Goal: Task Accomplishment & Management: Manage account settings

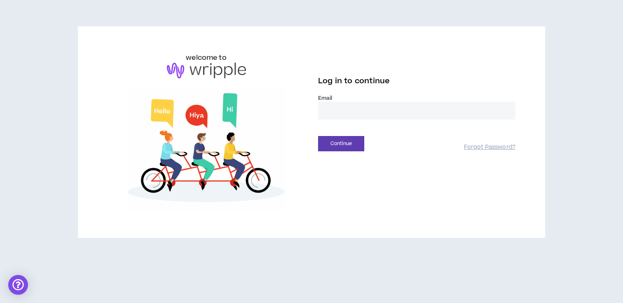
click at [447, 115] on input "email" at bounding box center [417, 111] width 198 height 18
type input "**********"
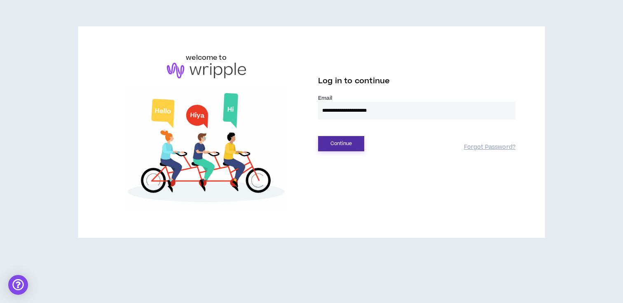
click at [354, 143] on button "Continue" at bounding box center [341, 143] width 46 height 15
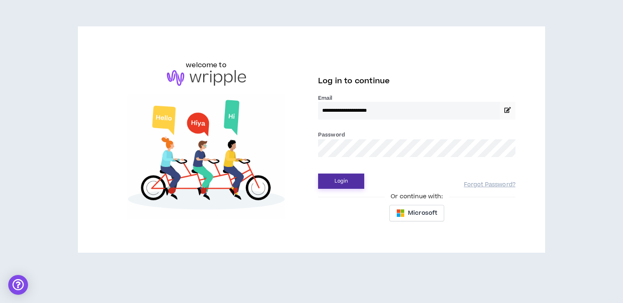
click at [347, 179] on button "Login" at bounding box center [341, 181] width 46 height 15
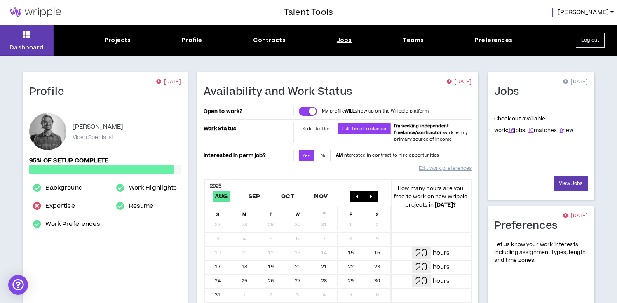
click at [338, 42] on div "Jobs" at bounding box center [344, 40] width 15 height 9
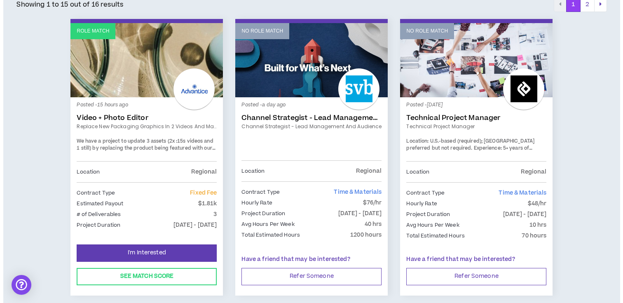
scroll to position [158, 0]
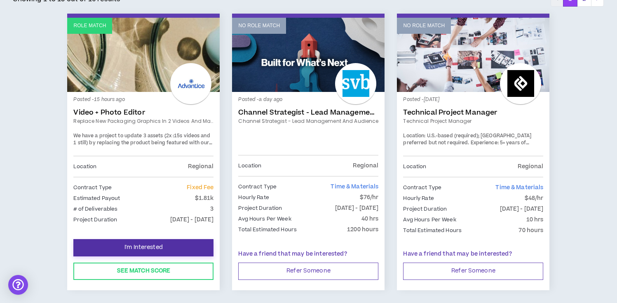
click at [190, 241] on button "I'm Interested" at bounding box center [143, 247] width 140 height 17
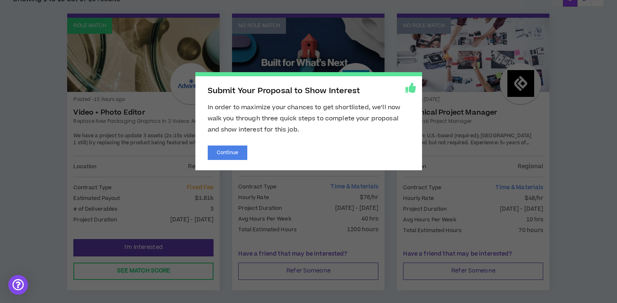
click at [238, 165] on div "Submit Your Proposal to Show Interest In order to maximize your chances to get …" at bounding box center [308, 121] width 227 height 98
click at [241, 156] on button "Continue" at bounding box center [228, 153] width 40 height 14
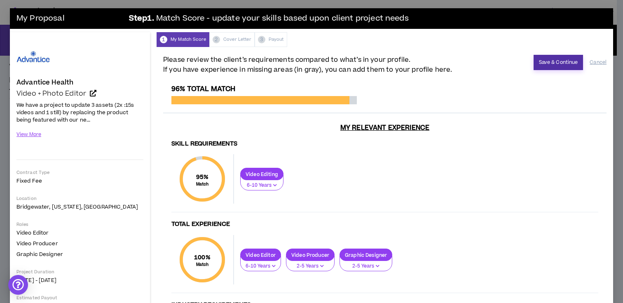
click at [565, 62] on button "Save & Continue" at bounding box center [559, 62] width 50 height 15
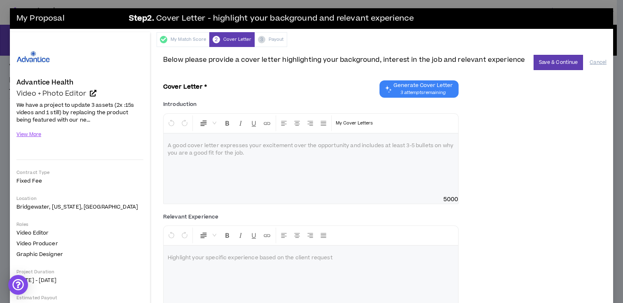
click at [447, 85] on span "Generate Cover Letter" at bounding box center [423, 85] width 59 height 7
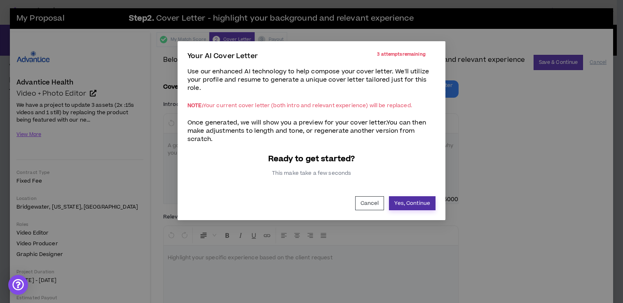
click at [399, 201] on button "Yes, Continue" at bounding box center [412, 203] width 47 height 14
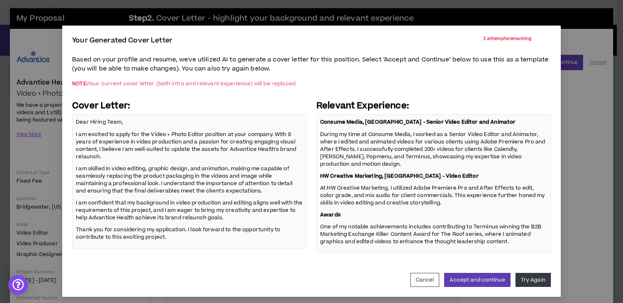
scroll to position [19, 0]
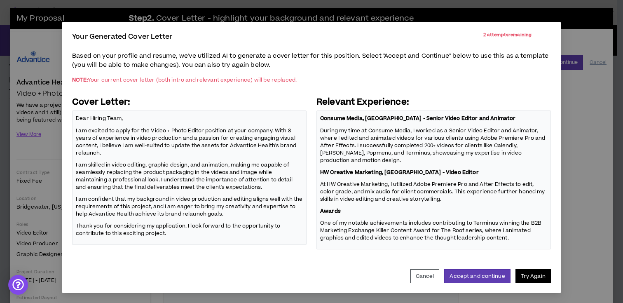
click at [519, 273] on button "Try Again" at bounding box center [533, 276] width 35 height 14
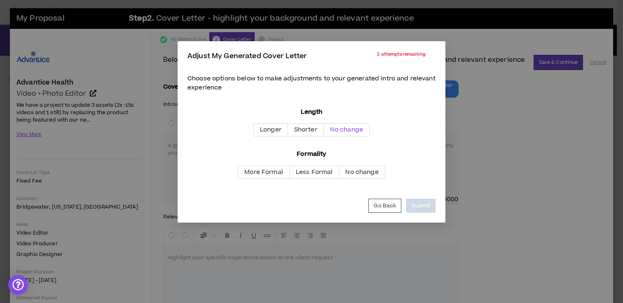
click at [358, 133] on span "No change" at bounding box center [346, 129] width 33 height 9
click at [326, 169] on span "Less Formal" at bounding box center [314, 172] width 37 height 9
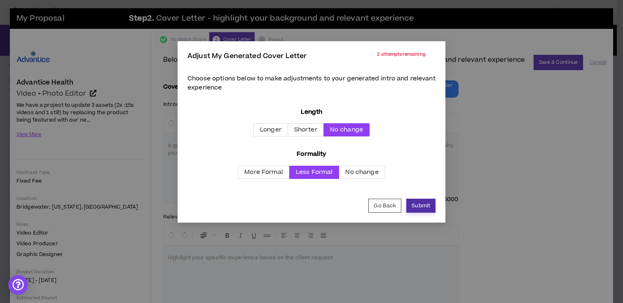
click at [433, 206] on button "Submit" at bounding box center [421, 206] width 29 height 14
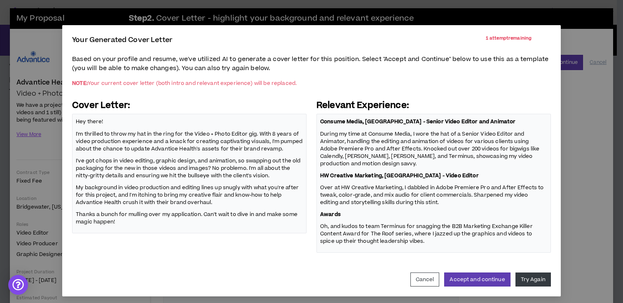
scroll to position [19, 0]
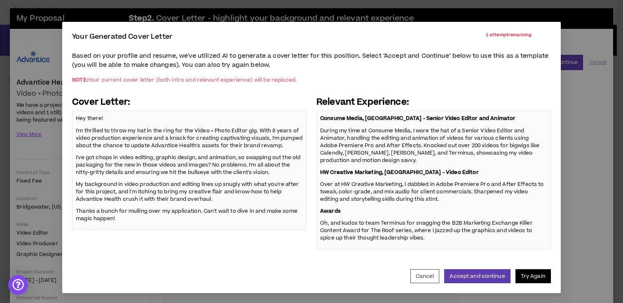
click at [529, 272] on button "Try Again" at bounding box center [533, 276] width 35 height 14
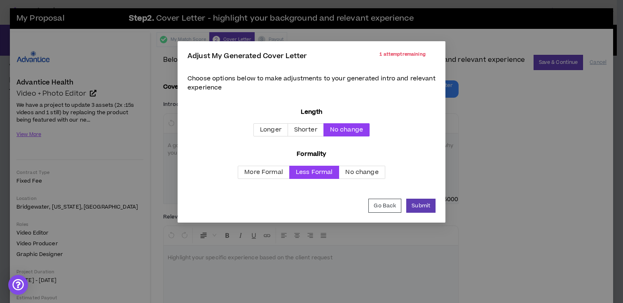
scroll to position [0, 0]
click at [277, 175] on span "More Formal" at bounding box center [264, 172] width 39 height 9
click at [414, 202] on button "Submit" at bounding box center [421, 206] width 29 height 14
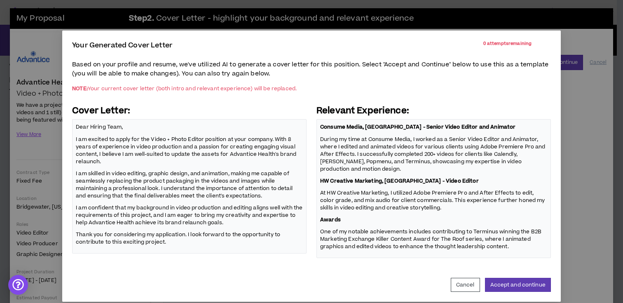
scroll to position [16, 0]
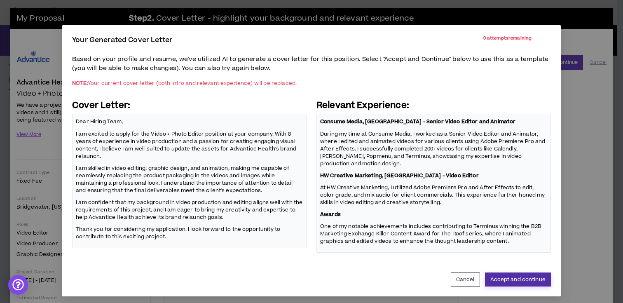
click at [527, 278] on button "Accept and continue" at bounding box center [518, 280] width 66 height 14
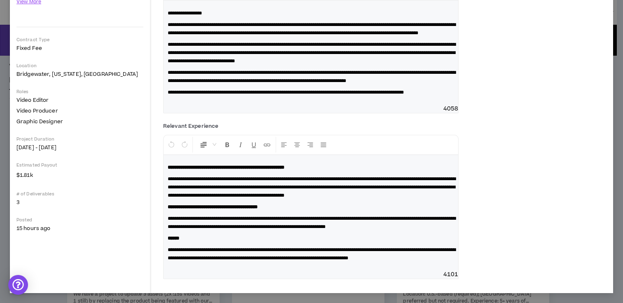
scroll to position [0, 0]
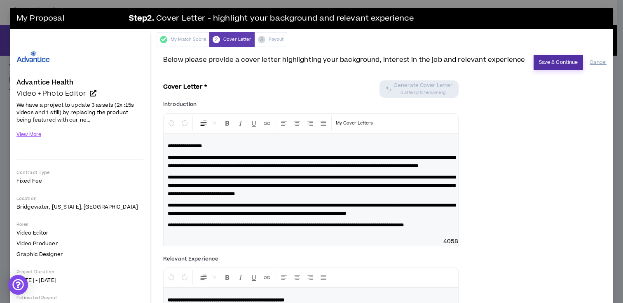
click at [549, 56] on button "Save & Continue" at bounding box center [559, 62] width 50 height 15
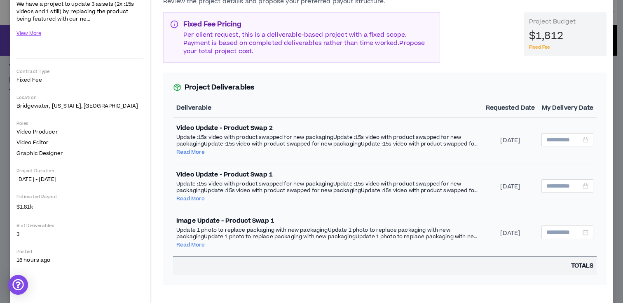
scroll to position [106, 0]
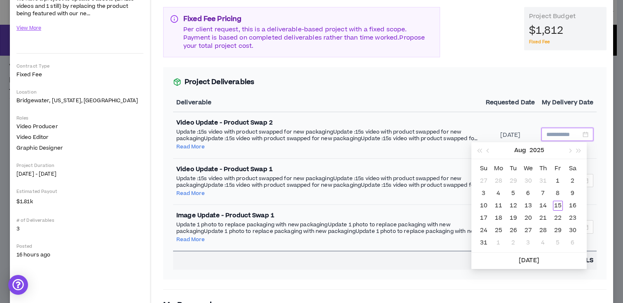
click at [571, 135] on input at bounding box center [564, 134] width 35 height 9
type input "**********"
click at [572, 152] on button "button" at bounding box center [569, 150] width 9 height 16
click at [486, 150] on button "button" at bounding box center [488, 150] width 9 height 16
type input "**********"
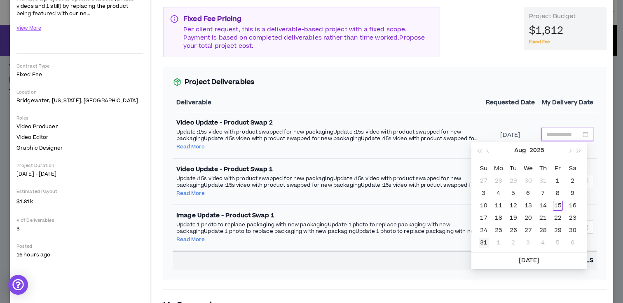
click at [484, 241] on div "31" at bounding box center [484, 243] width 10 height 10
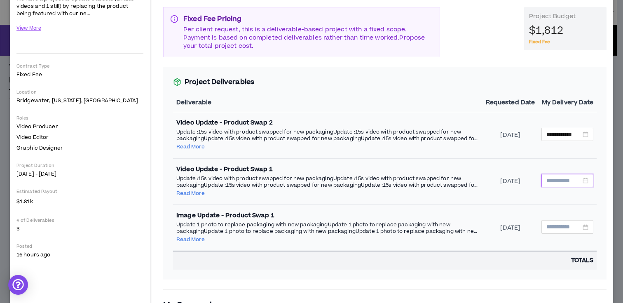
click at [557, 181] on input at bounding box center [564, 180] width 35 height 9
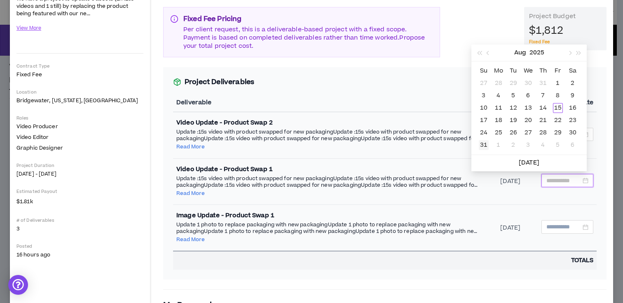
type input "**********"
click at [488, 144] on div "31" at bounding box center [484, 145] width 10 height 10
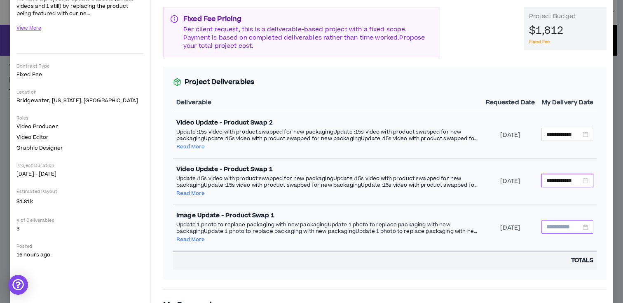
click at [570, 223] on input at bounding box center [564, 226] width 35 height 9
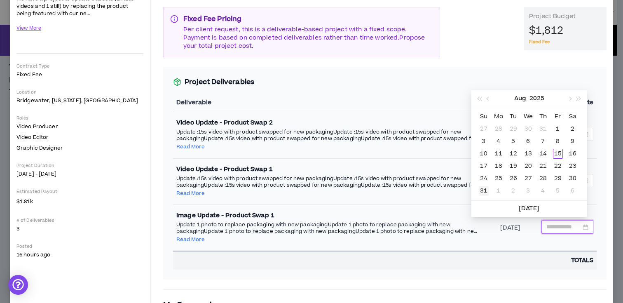
type input "**********"
click at [484, 190] on div "31" at bounding box center [484, 191] width 10 height 10
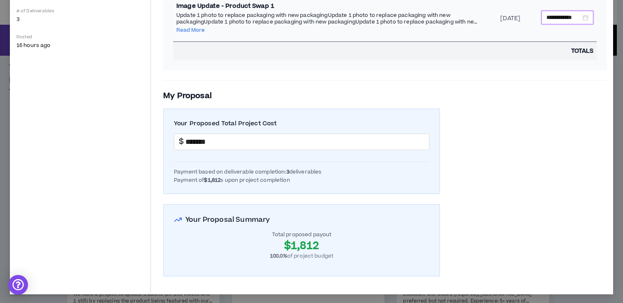
scroll to position [0, 0]
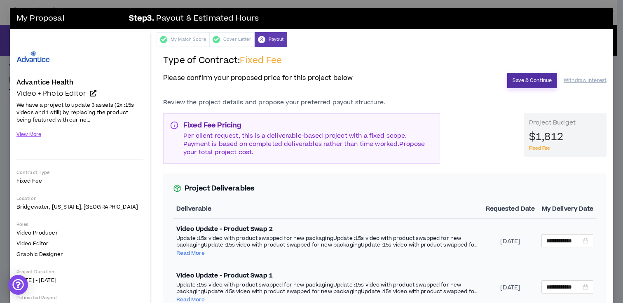
click at [529, 84] on button "Save & Continue" at bounding box center [533, 80] width 50 height 15
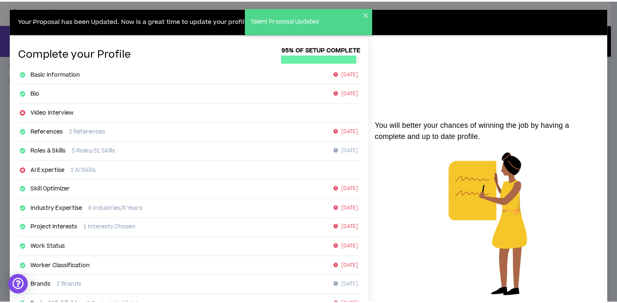
scroll to position [131, 0]
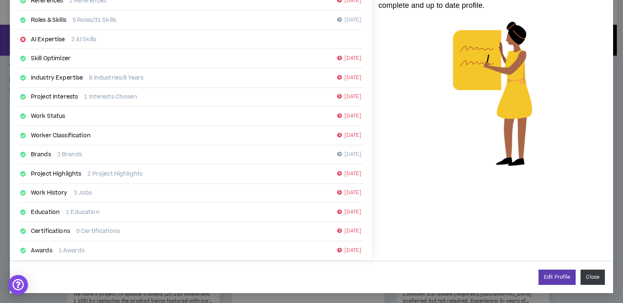
click at [591, 280] on button "Close" at bounding box center [593, 277] width 24 height 15
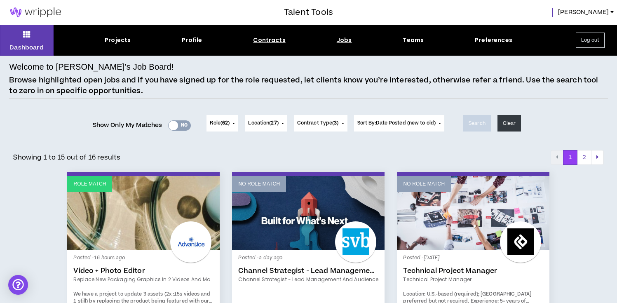
click at [261, 40] on div "Contracts" at bounding box center [269, 40] width 32 height 9
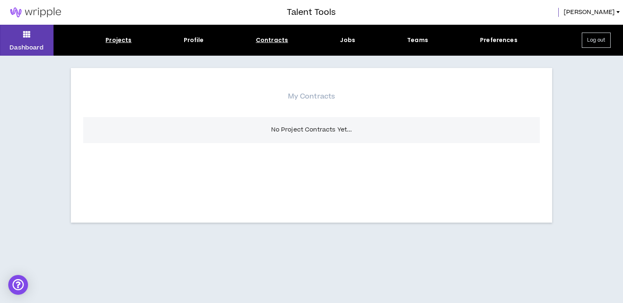
click at [124, 38] on div "Projects" at bounding box center [119, 40] width 26 height 9
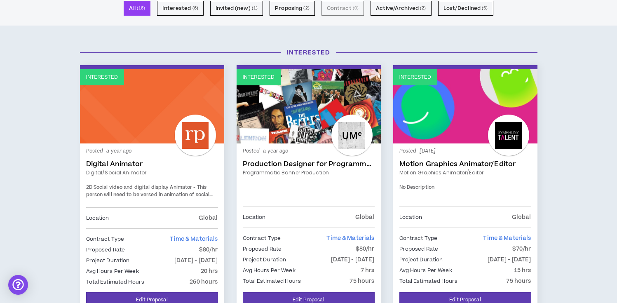
scroll to position [125, 0]
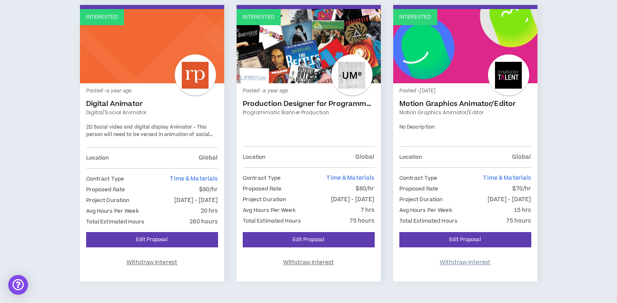
click at [482, 260] on span "Withdraw Interest" at bounding box center [465, 263] width 51 height 8
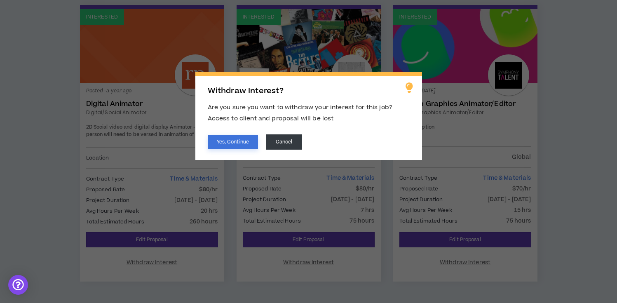
click at [221, 138] on button "Yes, Continue" at bounding box center [233, 142] width 50 height 14
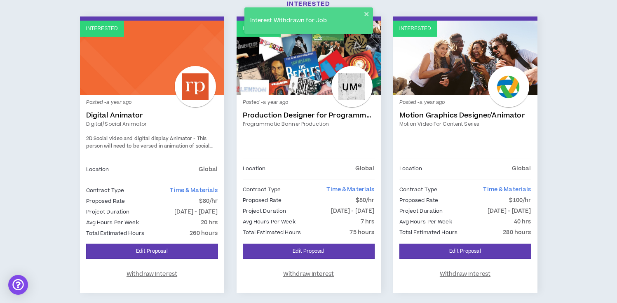
scroll to position [129, 0]
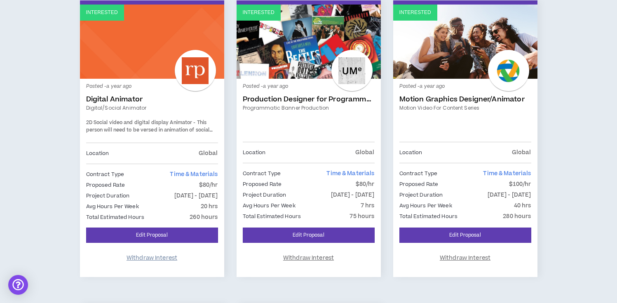
click at [168, 251] on button "Withdraw Interest" at bounding box center [152, 257] width 132 height 17
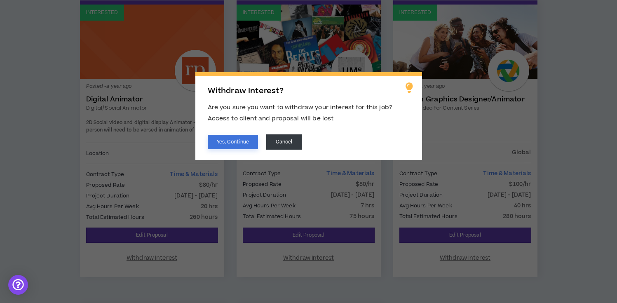
click at [228, 148] on button "Yes, Continue" at bounding box center [233, 142] width 50 height 14
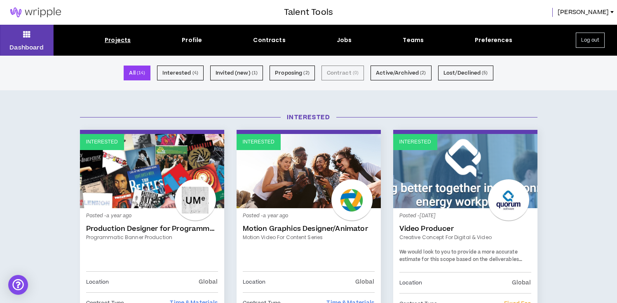
scroll to position [154, 0]
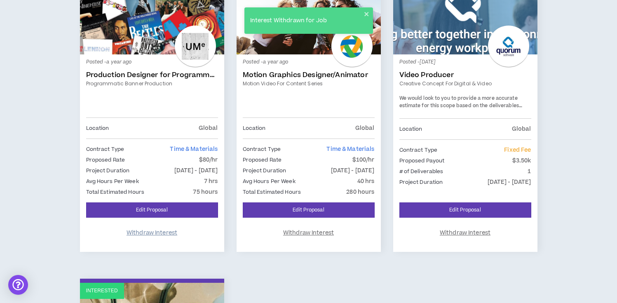
click at [153, 233] on span "Withdraw Interest" at bounding box center [152, 233] width 51 height 8
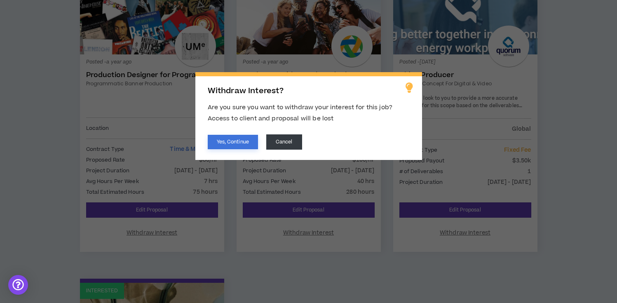
click at [224, 143] on button "Yes, Continue" at bounding box center [233, 142] width 50 height 14
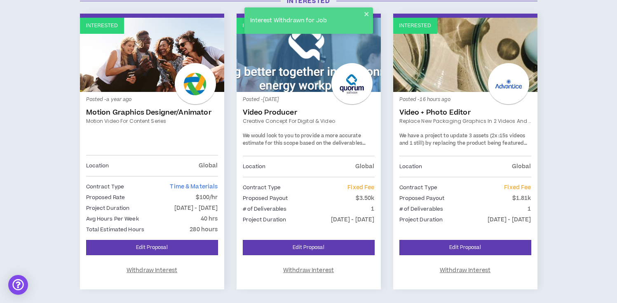
scroll to position [136, 0]
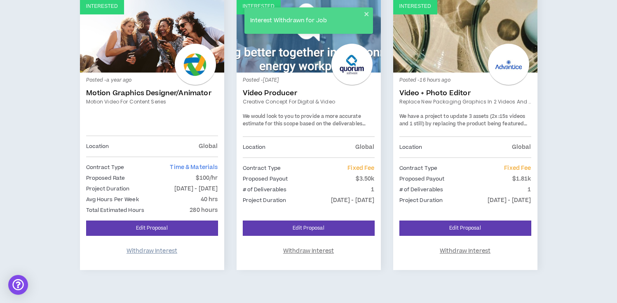
click at [162, 250] on span "Withdraw Interest" at bounding box center [152, 251] width 51 height 8
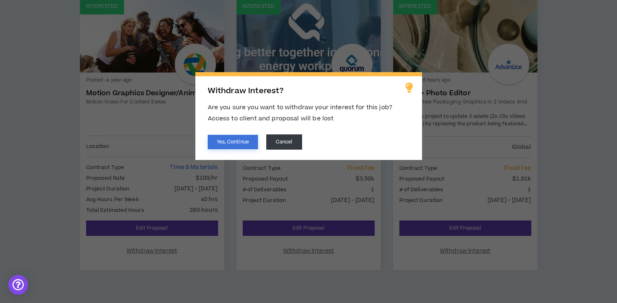
click at [245, 146] on button "Yes, Continue" at bounding box center [233, 142] width 50 height 14
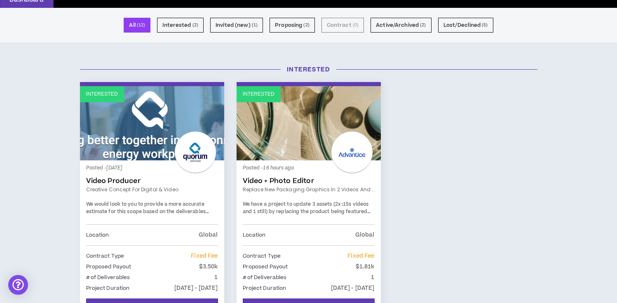
scroll to position [190, 0]
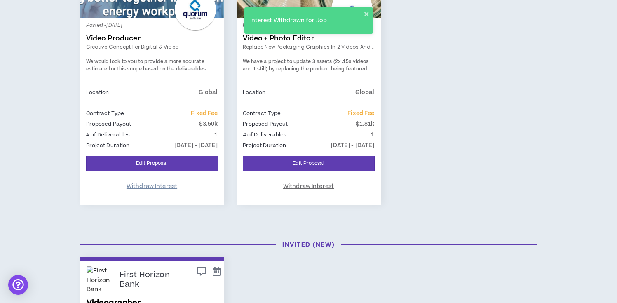
click at [168, 186] on span "Withdraw Interest" at bounding box center [152, 187] width 51 height 8
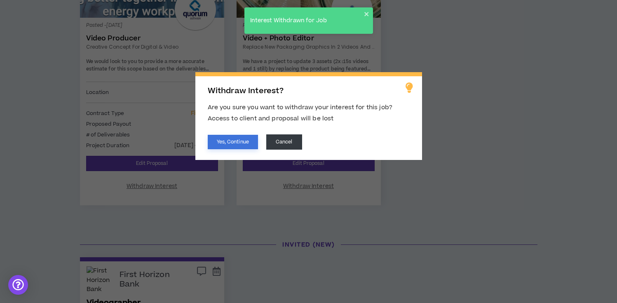
click at [226, 146] on button "Yes, Continue" at bounding box center [233, 142] width 50 height 14
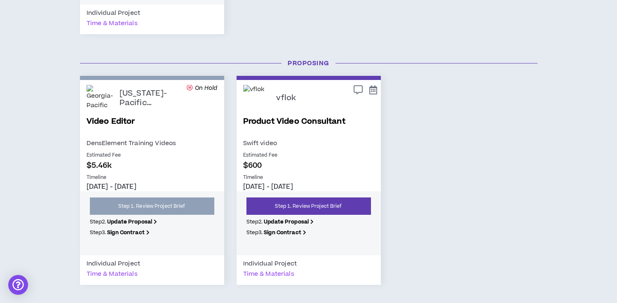
scroll to position [668, 0]
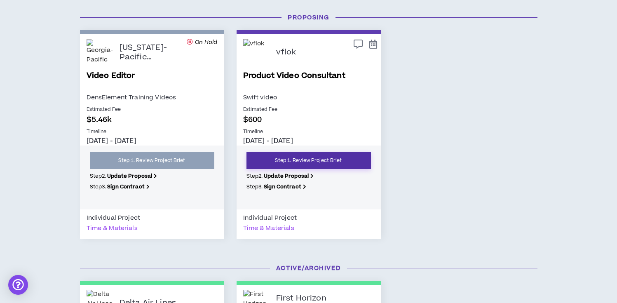
click at [316, 162] on link "Step 1. Review Project Brief" at bounding box center [309, 160] width 125 height 17
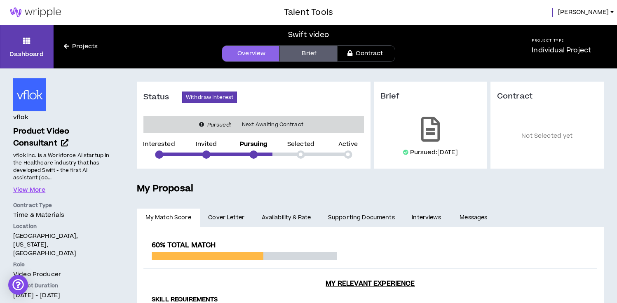
click at [385, 216] on link "Supporting Documents" at bounding box center [362, 218] width 84 height 18
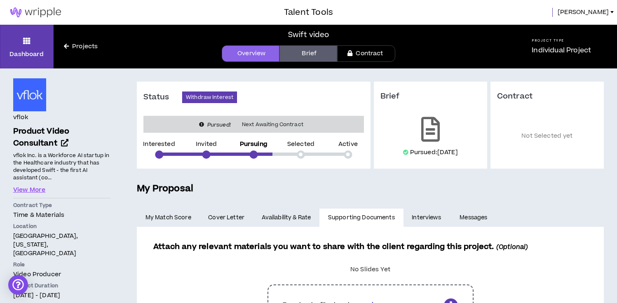
click at [421, 145] on div "Pursued: [DATE]" at bounding box center [431, 136] width 100 height 45
click at [40, 189] on button "View More" at bounding box center [29, 190] width 32 height 9
